Goal: Find specific page/section: Find specific page/section

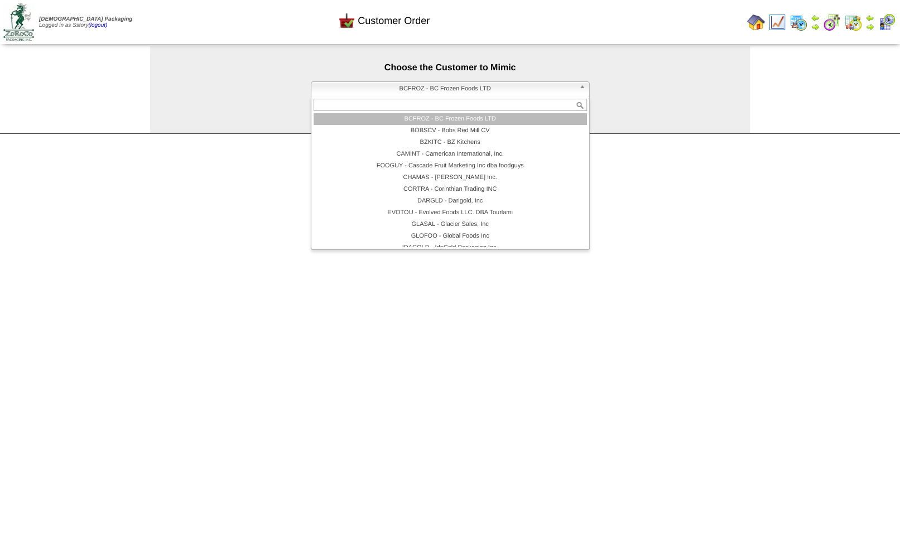
click at [401, 91] on span "BCFROZ - BC Frozen Foods LTD" at bounding box center [445, 88] width 259 height 13
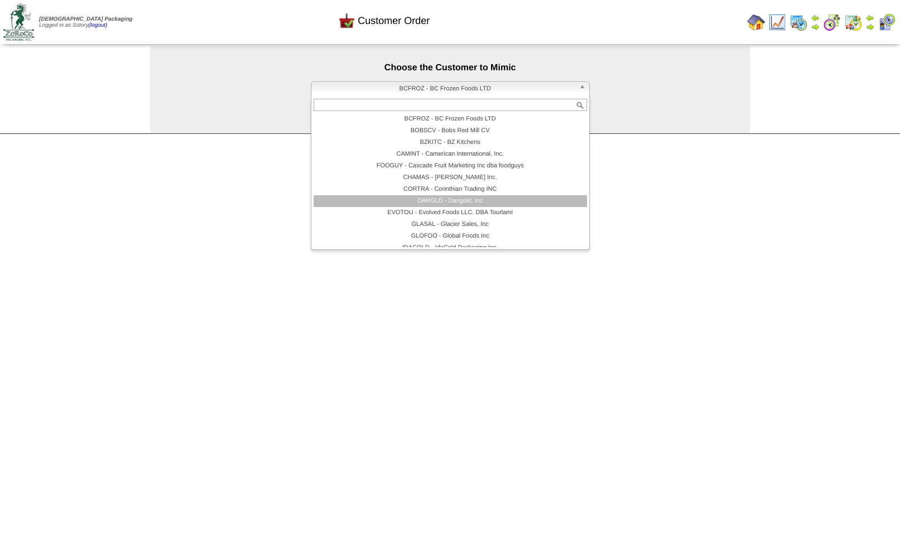
scroll to position [89, 0]
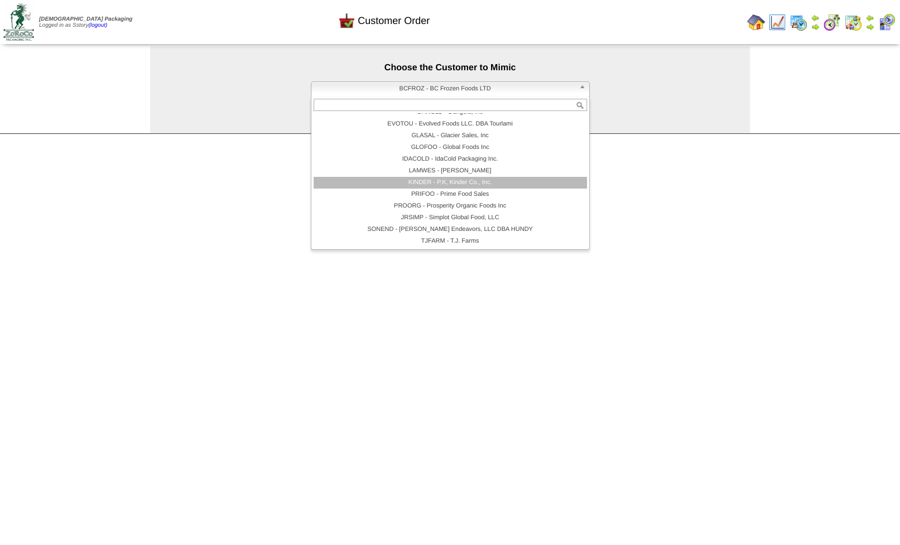
click at [452, 183] on li "KINDER - P.K, Kinder Co., Inc." at bounding box center [449, 183] width 273 height 12
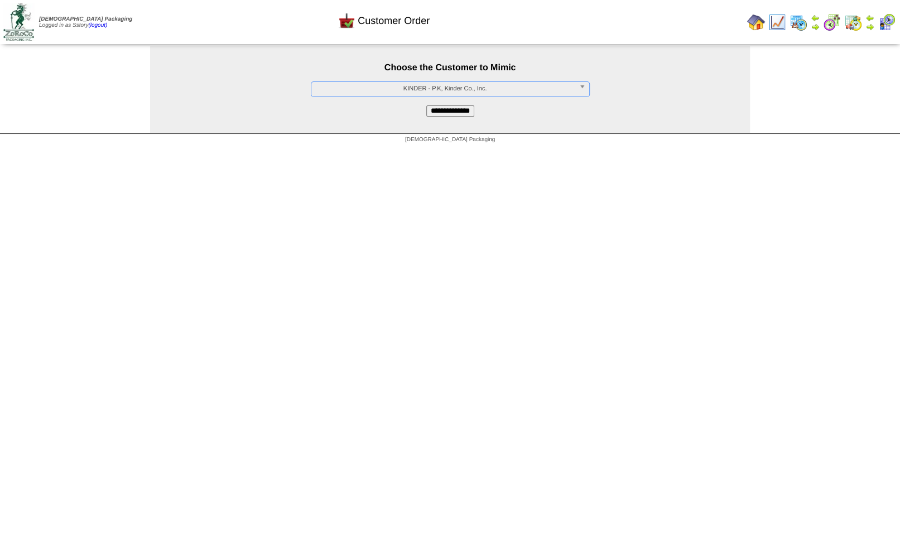
click at [440, 111] on input "**********" at bounding box center [450, 110] width 48 height 11
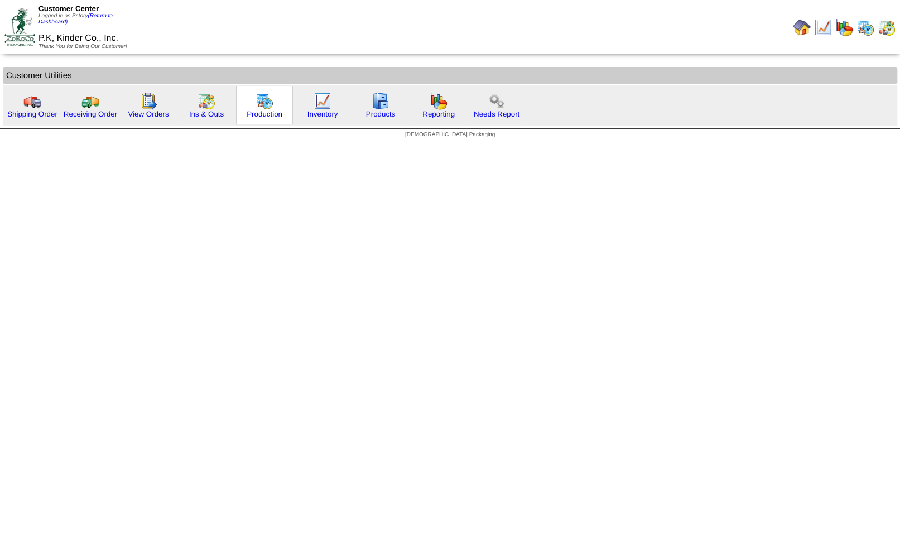
click at [260, 103] on img at bounding box center [264, 101] width 18 height 18
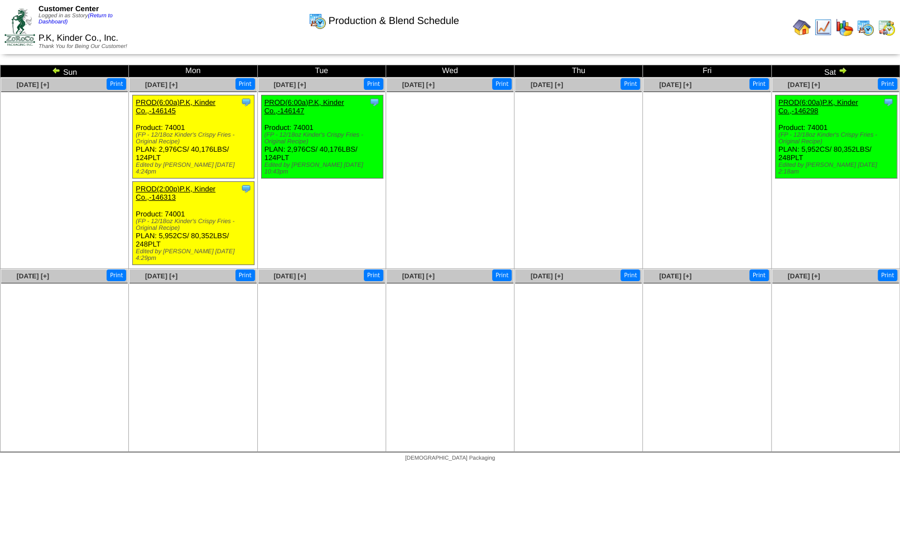
click at [57, 71] on img at bounding box center [56, 70] width 9 height 9
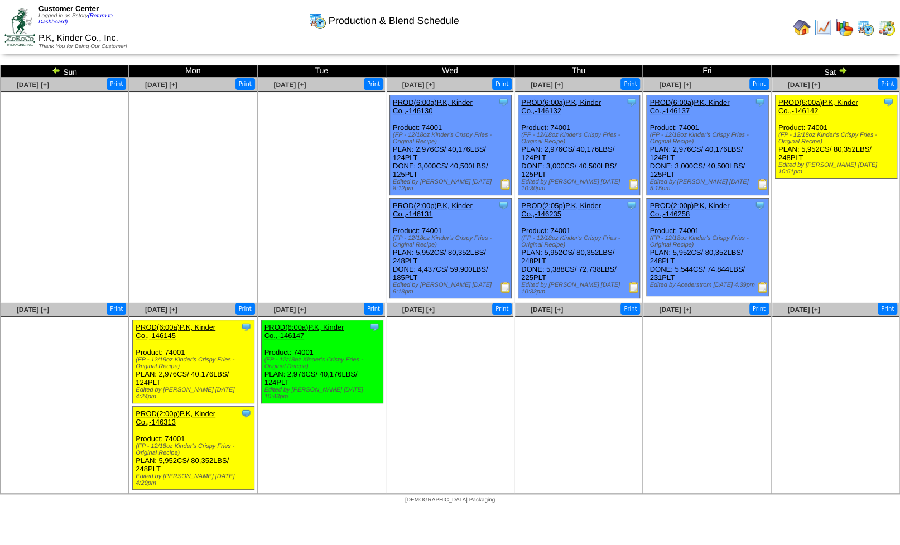
click at [885, 33] on img at bounding box center [886, 27] width 18 height 18
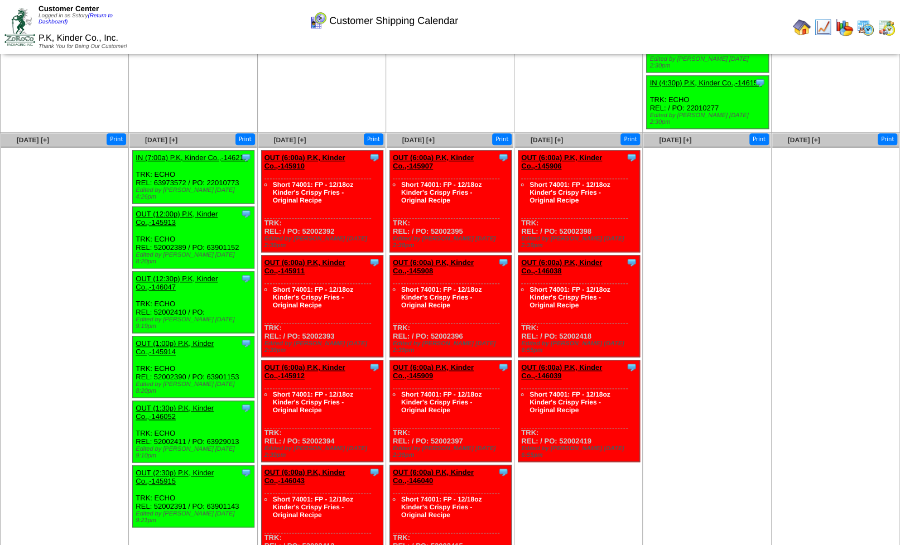
scroll to position [293, 0]
